Goal: Task Accomplishment & Management: Use online tool/utility

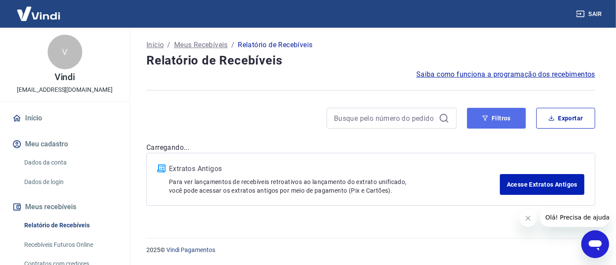
click at [484, 114] on button "Filtros" at bounding box center [496, 118] width 59 height 21
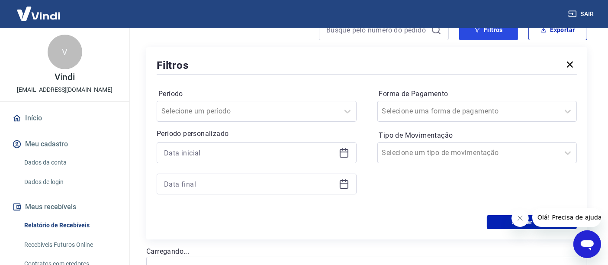
scroll to position [144, 0]
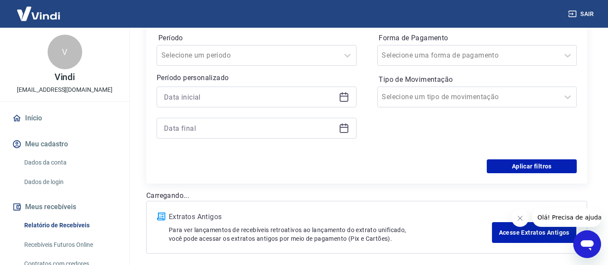
click at [340, 98] on icon at bounding box center [344, 97] width 9 height 9
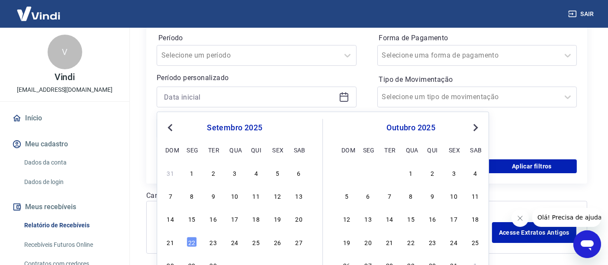
click at [257, 218] on div "18" at bounding box center [256, 218] width 10 height 10
type input "[DATE]"
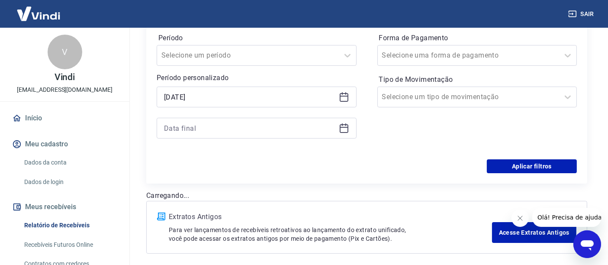
click at [345, 130] on icon at bounding box center [344, 128] width 10 height 10
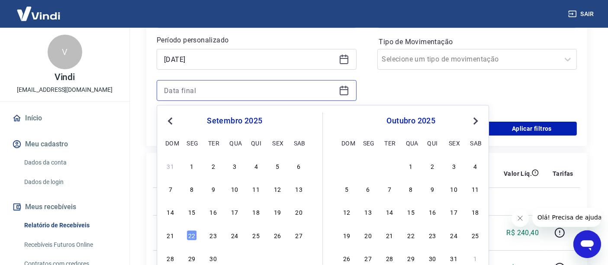
scroll to position [240, 0]
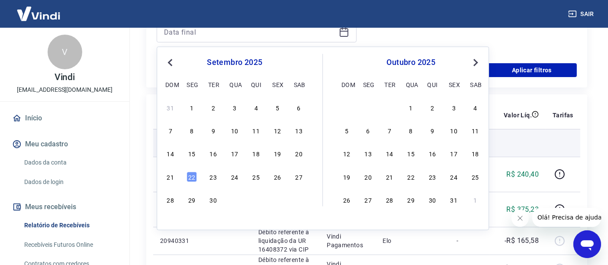
click at [191, 177] on div "22" at bounding box center [192, 176] width 10 height 10
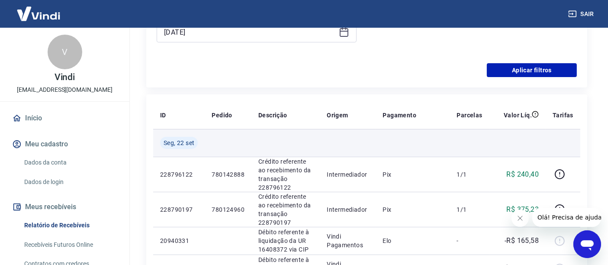
type input "[DATE]"
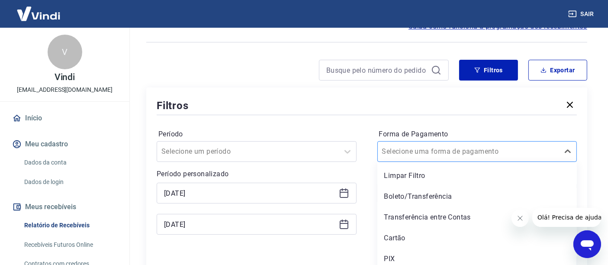
click at [410, 155] on div "Selecione uma forma de pagamento" at bounding box center [478, 151] width 200 height 21
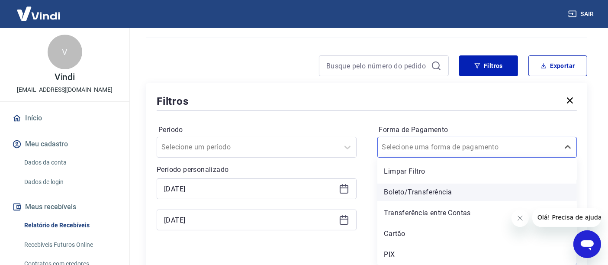
drag, startPoint x: 8, startPoint y: 7, endPoint x: 406, endPoint y: 194, distance: 439.3
click at [406, 194] on div "Boleto/Transferência" at bounding box center [478, 192] width 200 height 17
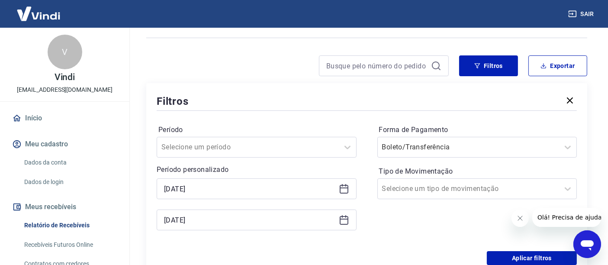
click at [521, 220] on icon "Fechar mensagem da empresa" at bounding box center [520, 217] width 7 height 7
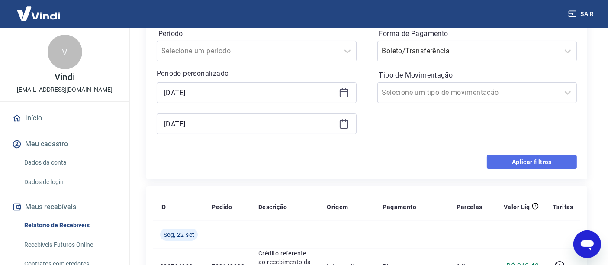
click at [519, 163] on button "Aplicar filtros" at bounding box center [532, 162] width 90 height 14
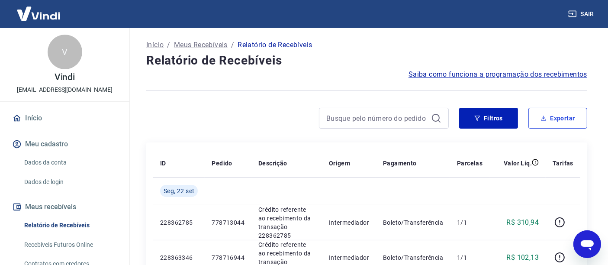
click at [561, 116] on button "Exportar" at bounding box center [558, 118] width 59 height 21
type input "[DATE]"
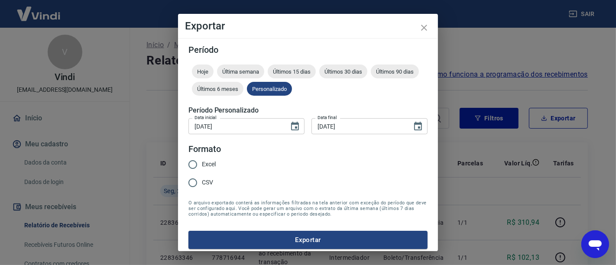
click at [191, 165] on input "Excel" at bounding box center [193, 164] width 18 height 18
radio input "true"
click at [301, 236] on button "Exportar" at bounding box center [307, 240] width 239 height 18
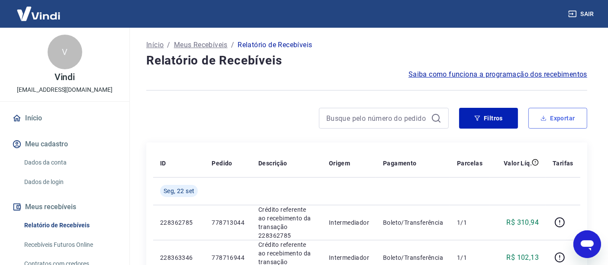
click at [549, 112] on button "Exportar" at bounding box center [558, 118] width 59 height 21
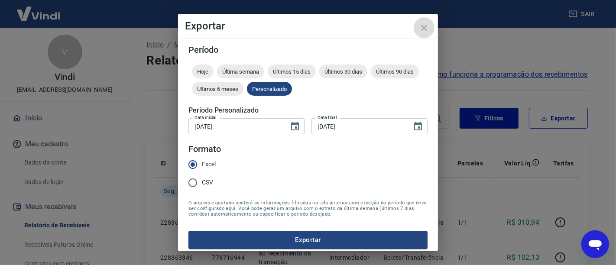
click at [422, 26] on icon "close" at bounding box center [424, 28] width 10 height 10
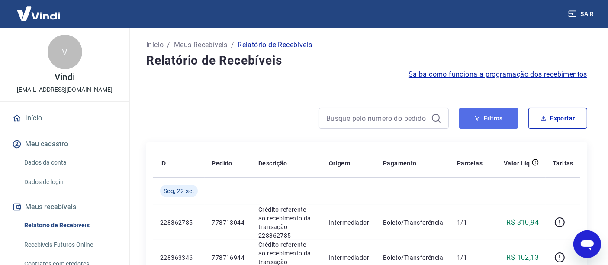
click at [492, 118] on button "Filtros" at bounding box center [488, 118] width 59 height 21
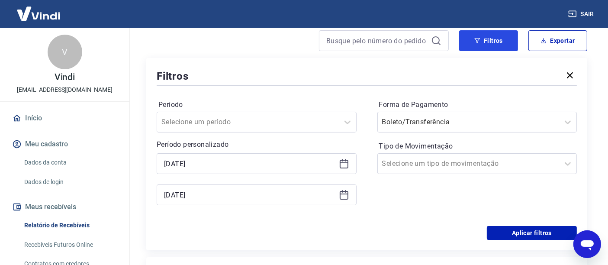
scroll to position [96, 0]
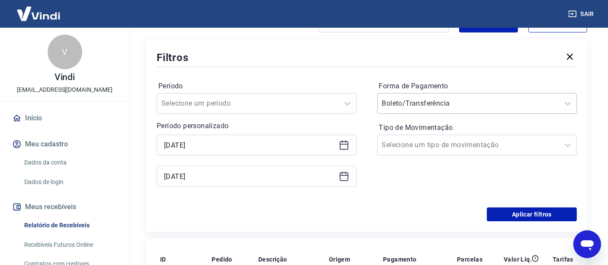
click at [412, 107] on input "Forma de Pagamento" at bounding box center [425, 103] width 87 height 10
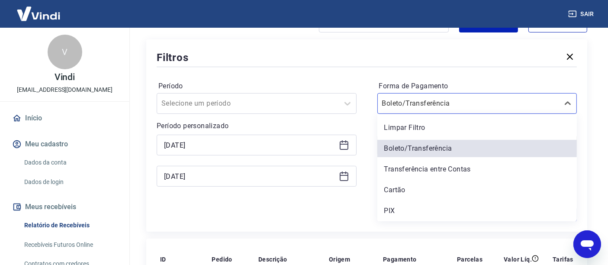
click at [397, 209] on div "PIX" at bounding box center [478, 210] width 200 height 17
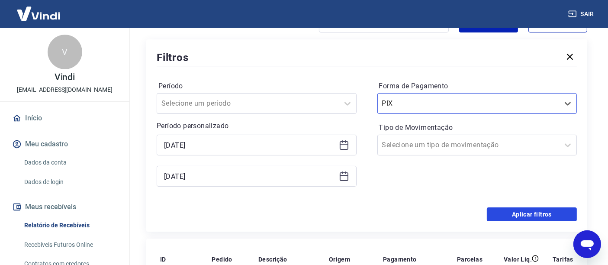
click at [517, 210] on button "Aplicar filtros" at bounding box center [532, 214] width 90 height 14
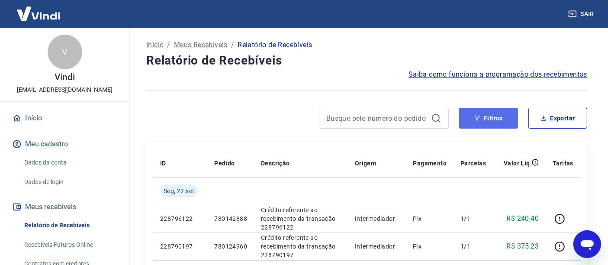
click at [485, 115] on button "Filtros" at bounding box center [488, 118] width 59 height 21
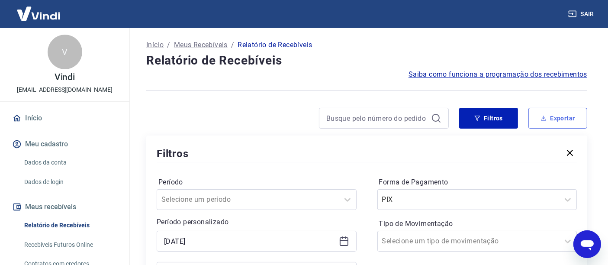
click at [559, 120] on button "Exportar" at bounding box center [558, 118] width 59 height 21
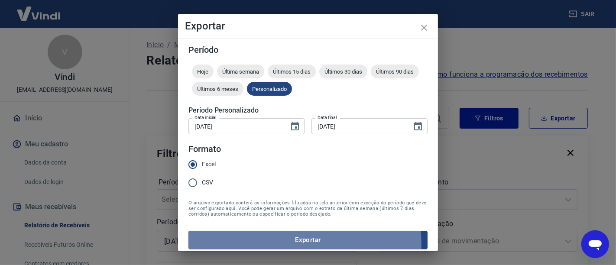
click at [289, 245] on button "Exportar" at bounding box center [307, 240] width 239 height 18
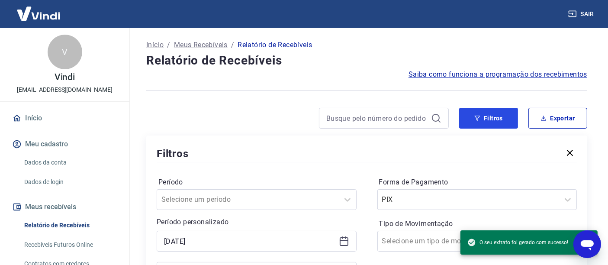
click at [490, 117] on button "Filtros" at bounding box center [488, 118] width 59 height 21
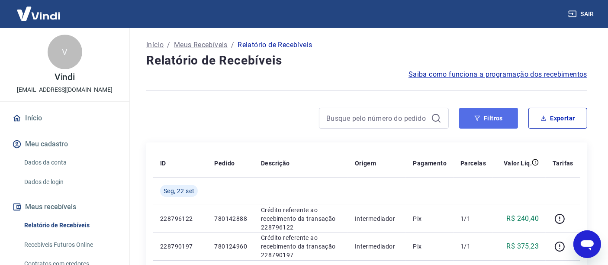
click at [480, 118] on icon "button" at bounding box center [478, 118] width 6 height 6
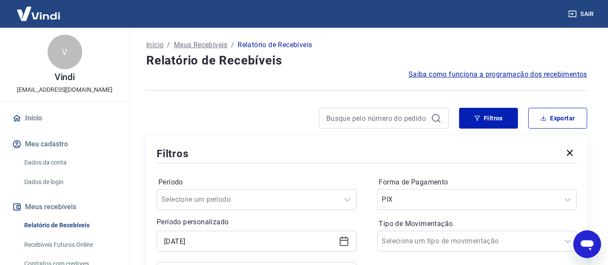
click at [341, 239] on icon at bounding box center [344, 241] width 10 height 10
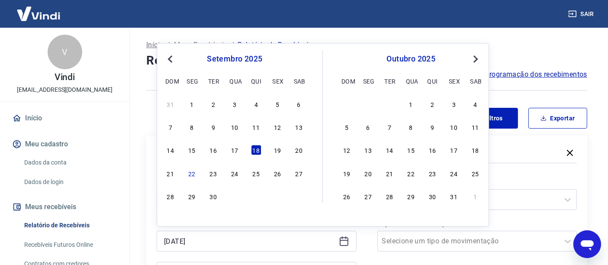
click at [234, 152] on div "17" at bounding box center [234, 150] width 10 height 10
type input "[DATE]"
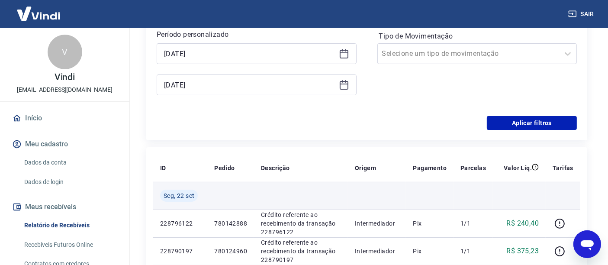
scroll to position [192, 0]
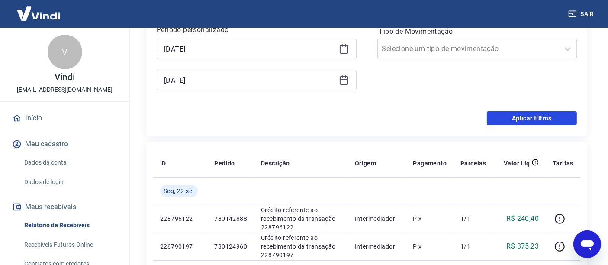
click at [519, 118] on button "Aplicar filtros" at bounding box center [532, 118] width 90 height 14
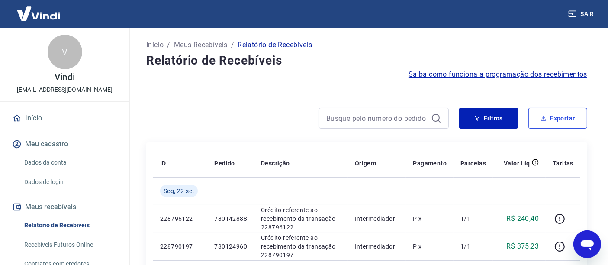
click at [562, 119] on button "Exportar" at bounding box center [558, 118] width 59 height 21
type input "[DATE]"
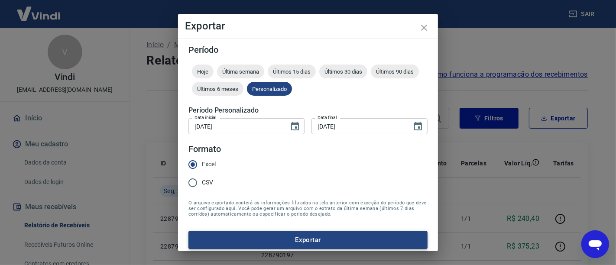
click at [300, 235] on button "Exportar" at bounding box center [307, 240] width 239 height 18
